Goal: Check status: Check status

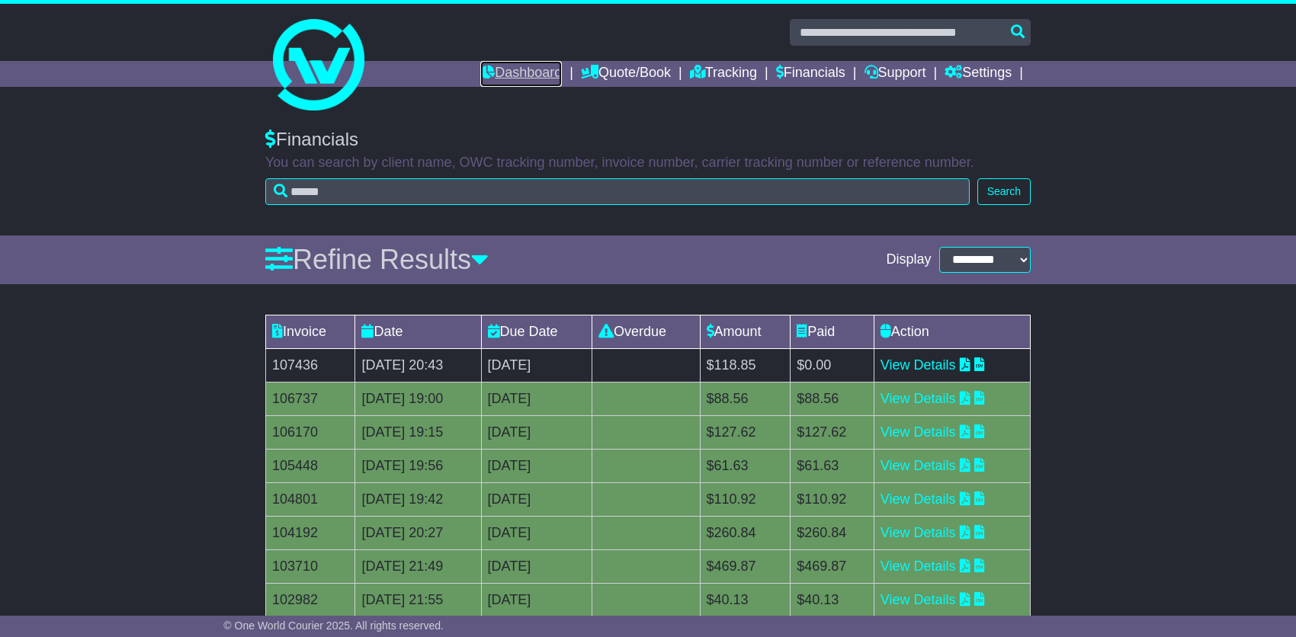
click at [506, 63] on link "Dashboard" at bounding box center [521, 74] width 82 height 26
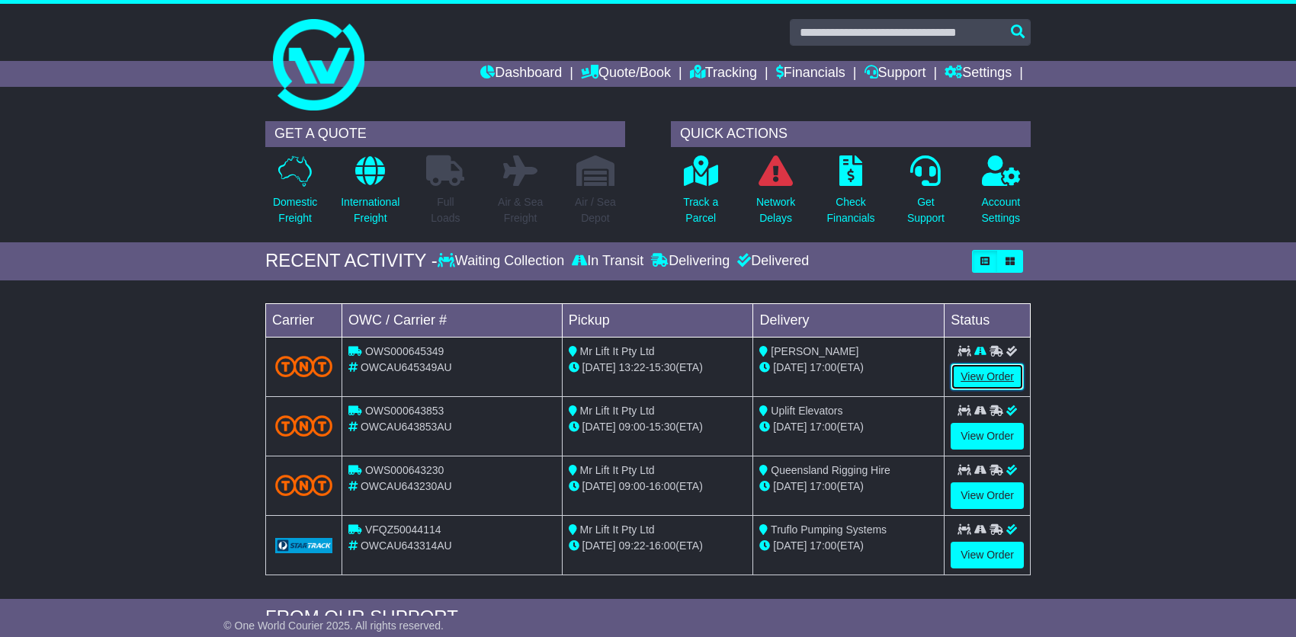
click at [989, 368] on link "View Order" at bounding box center [987, 377] width 73 height 27
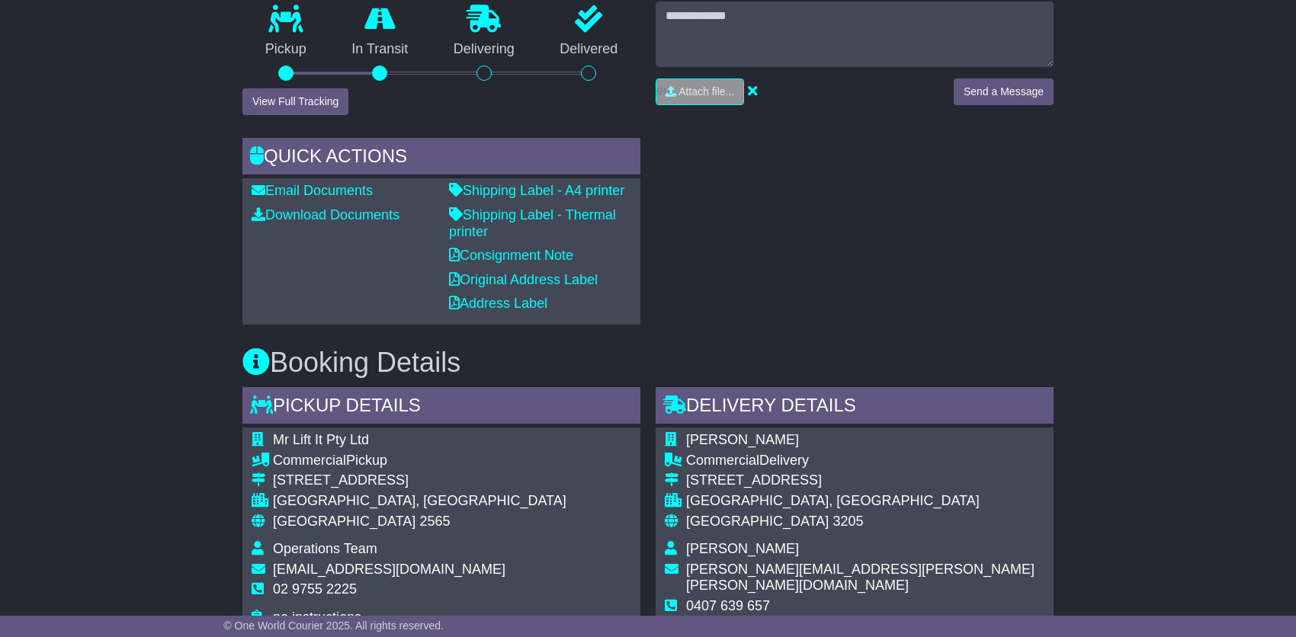
scroll to position [458, 0]
